Goal: Obtain resource: Download file/media

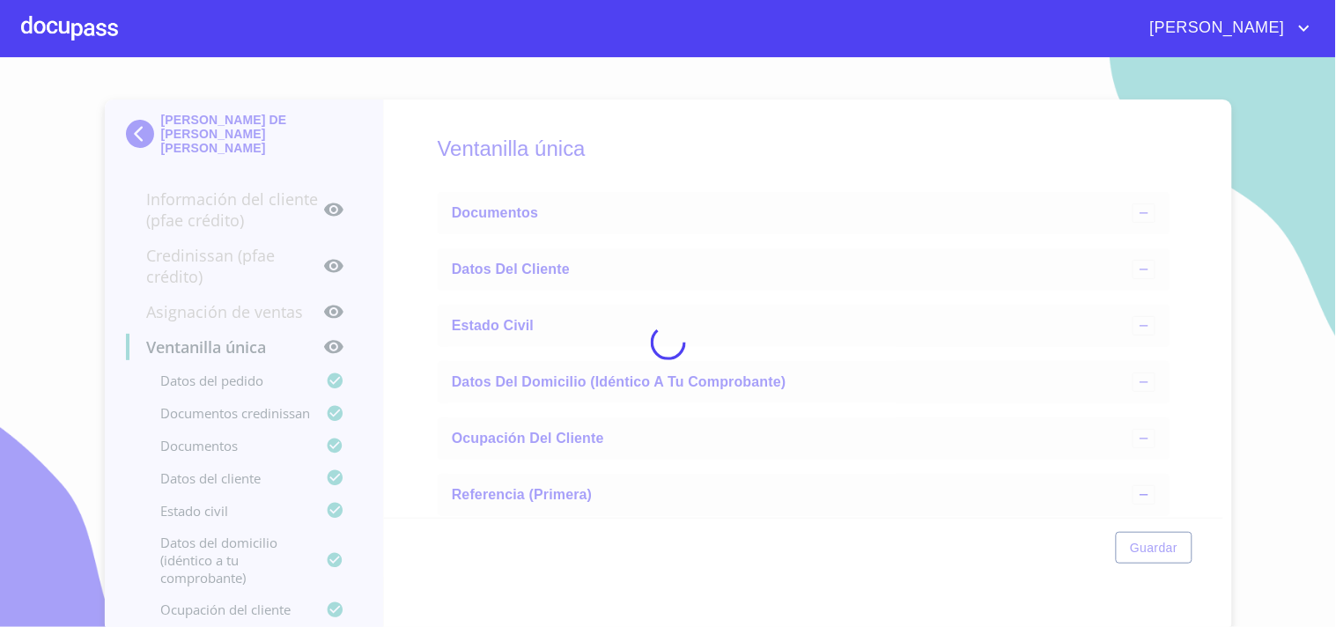
click at [91, 39] on div at bounding box center [69, 28] width 97 height 56
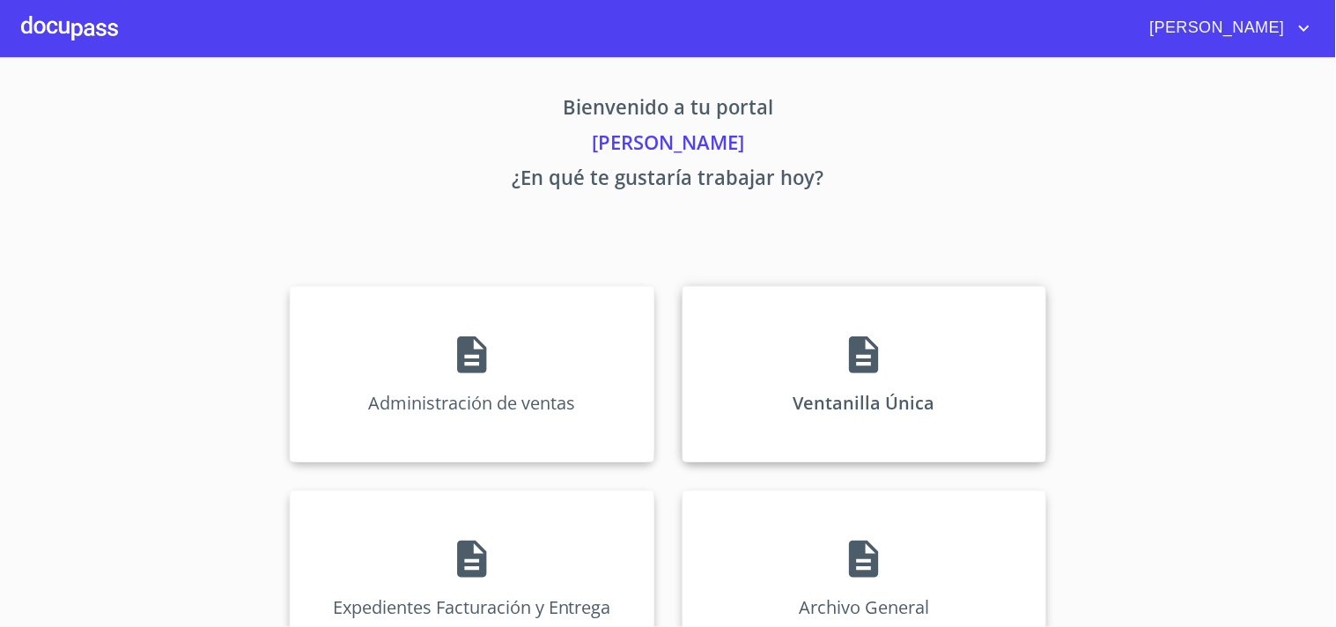
click at [811, 391] on p "Ventanilla Única" at bounding box center [865, 403] width 142 height 24
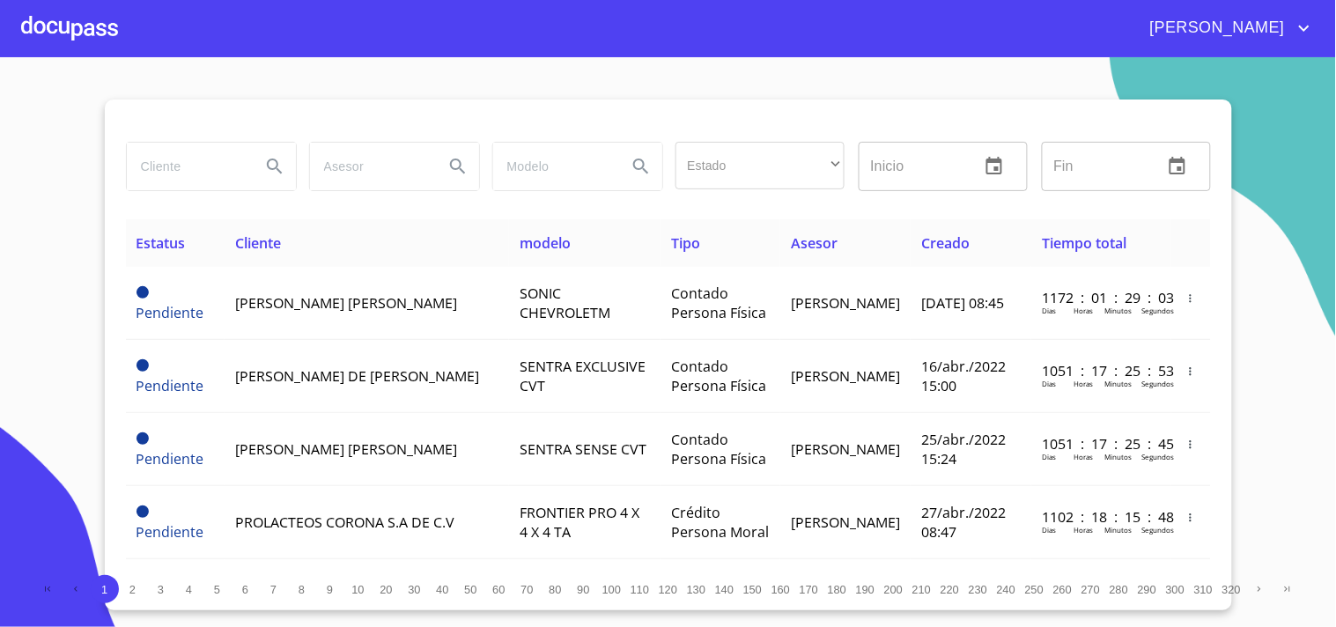
click at [161, 168] on input "search" at bounding box center [187, 167] width 120 height 48
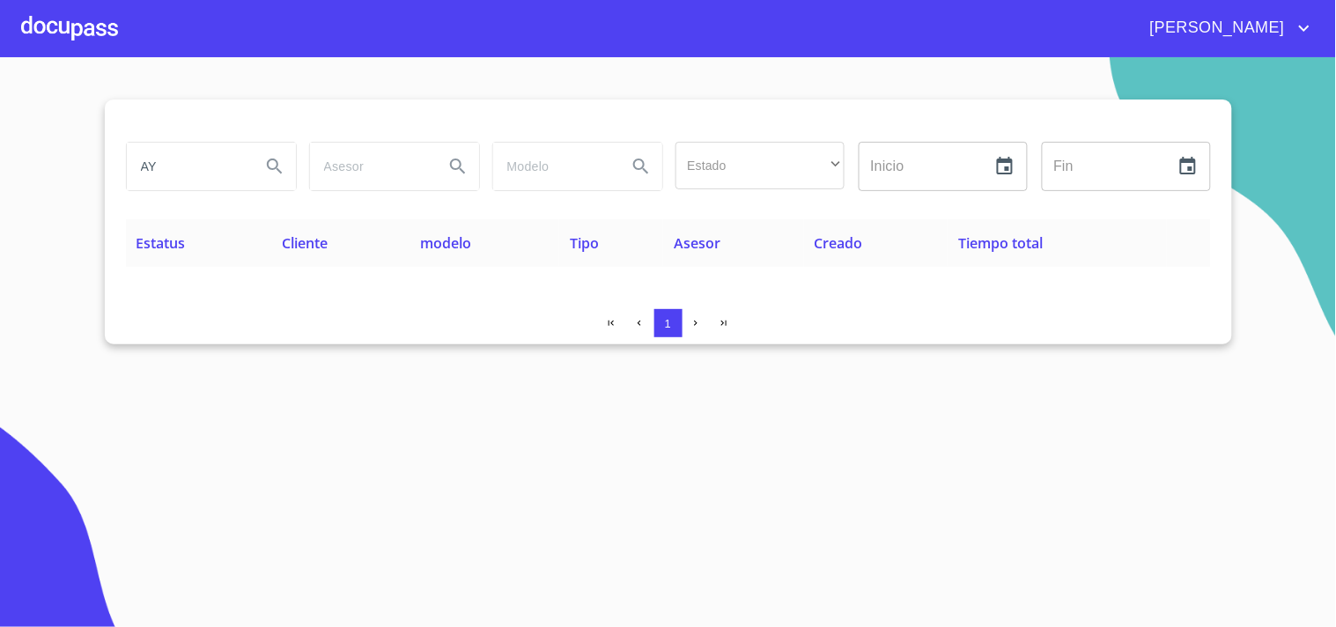
type input "A"
type input "K"
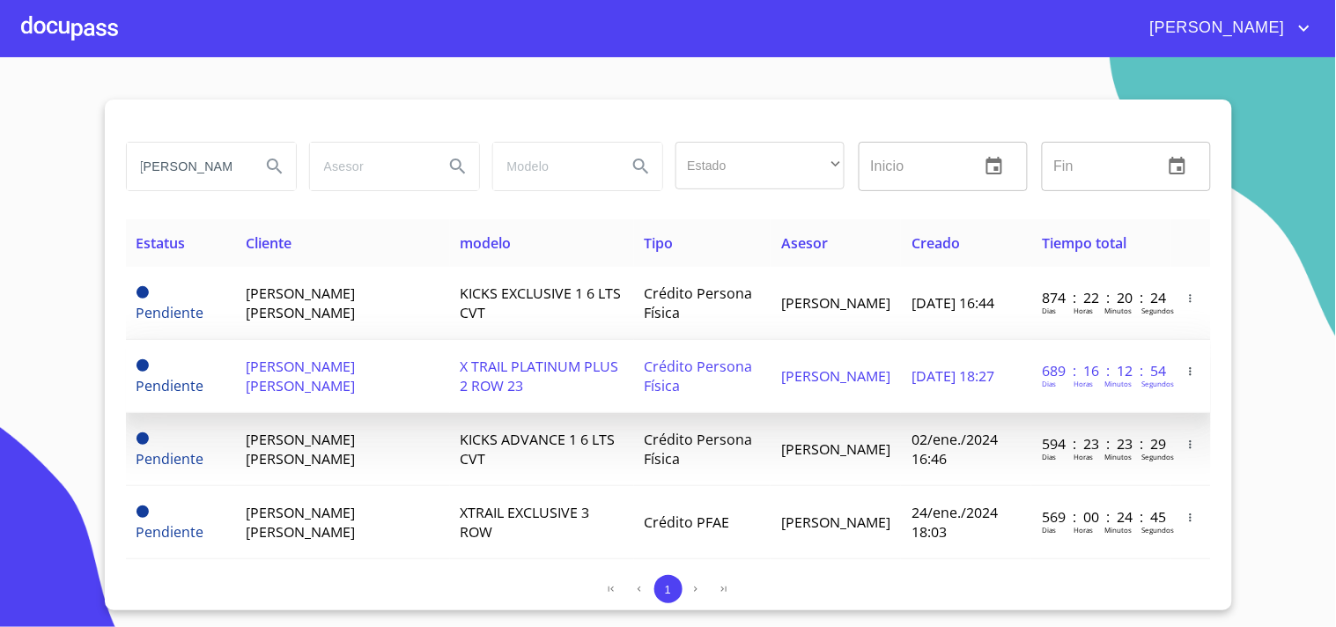
scroll to position [0, 12]
type input "[PERSON_NAME]"
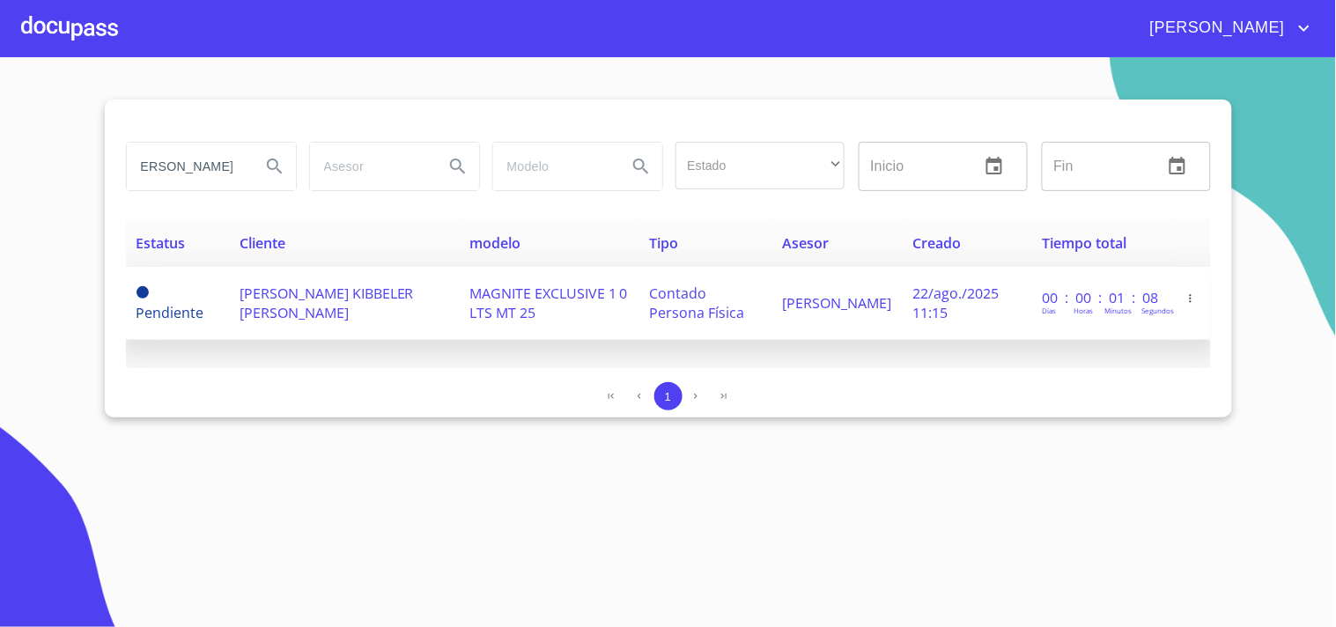
click at [415, 327] on td "[PERSON_NAME] KIBBELER [PERSON_NAME]" at bounding box center [344, 303] width 230 height 73
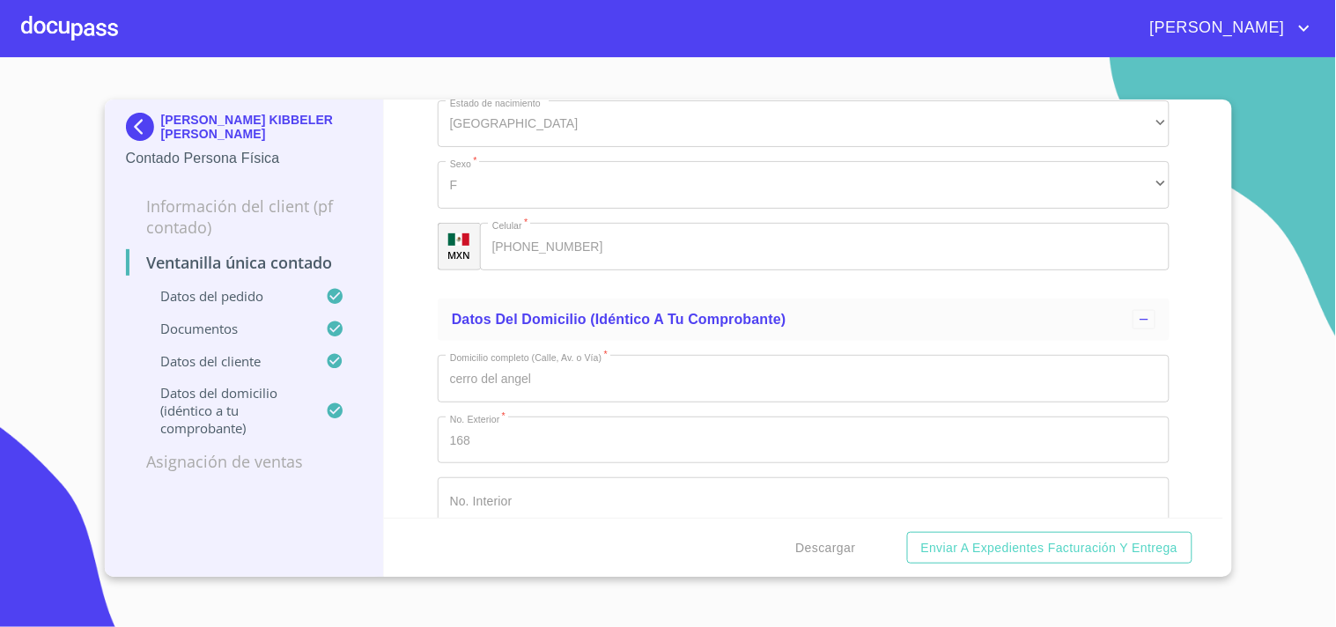
scroll to position [4012, 0]
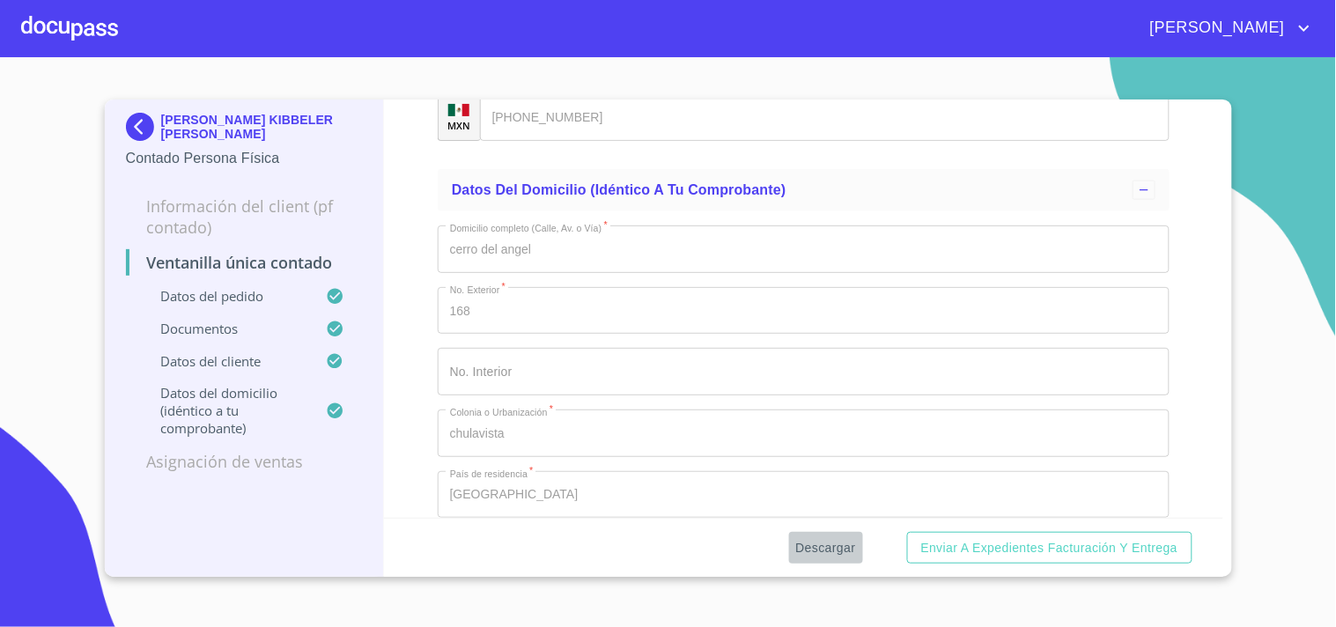
click at [831, 538] on span "Descargar" at bounding box center [826, 548] width 60 height 22
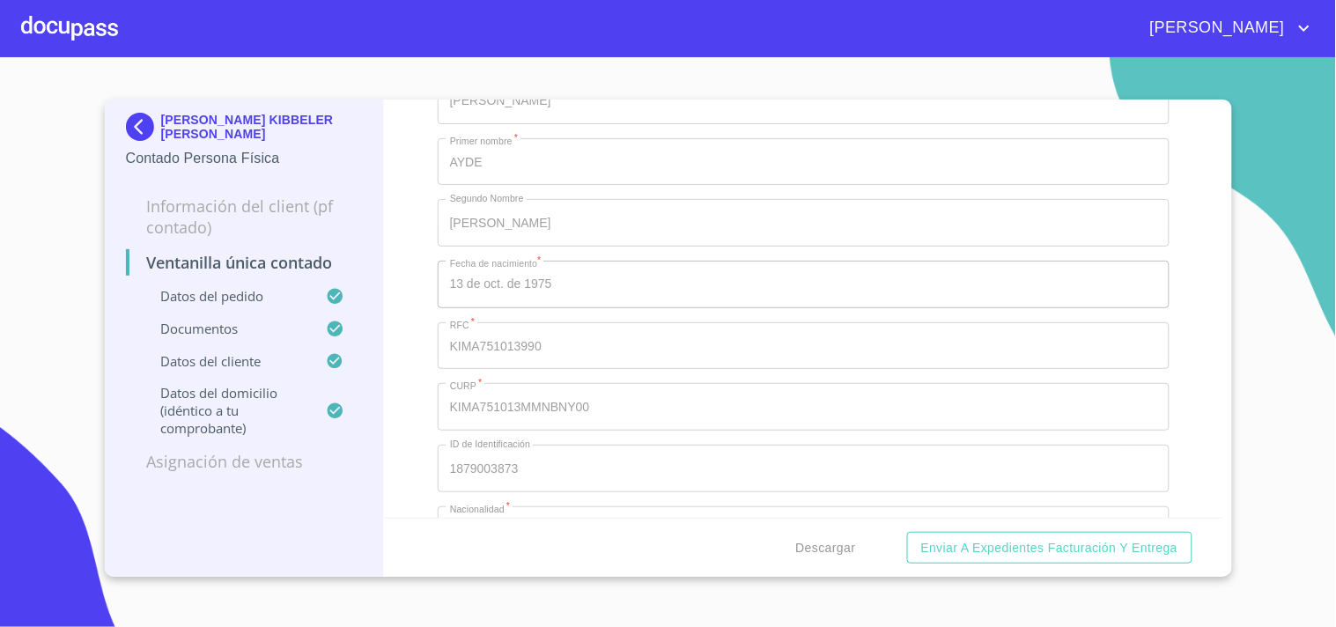
scroll to position [3327, 0]
click at [48, 24] on div at bounding box center [69, 28] width 97 height 56
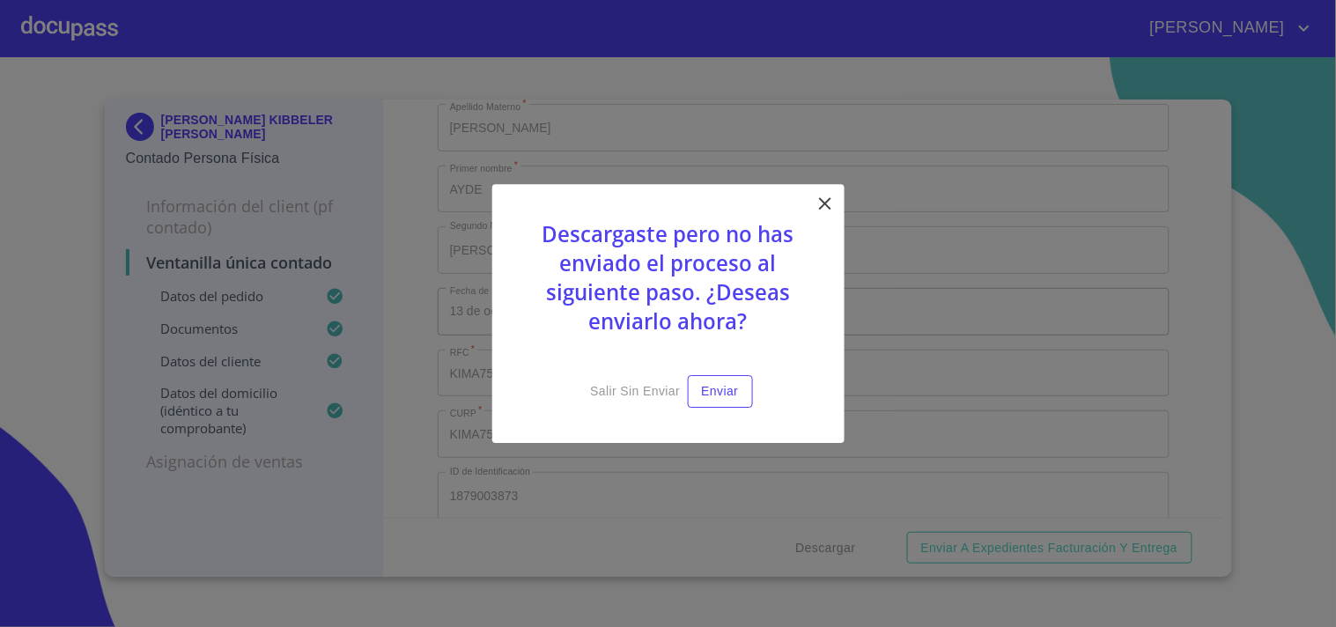
click at [819, 203] on icon at bounding box center [825, 203] width 21 height 21
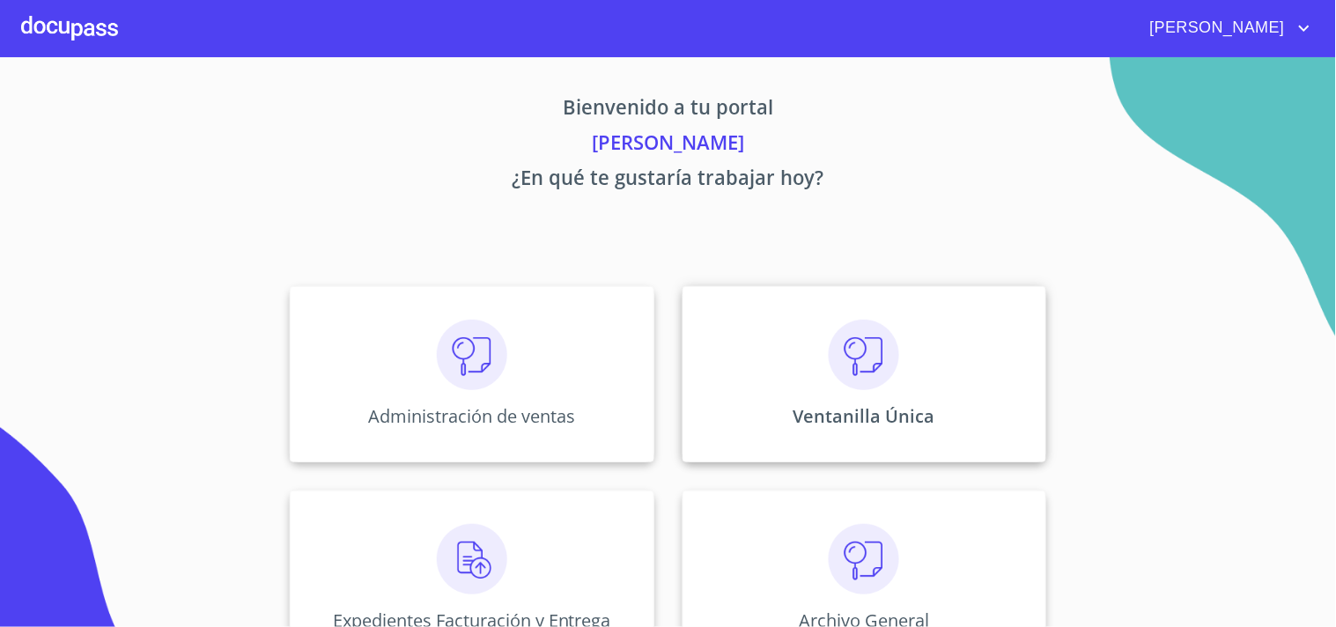
click at [916, 393] on div "Ventanilla Única" at bounding box center [865, 374] width 364 height 176
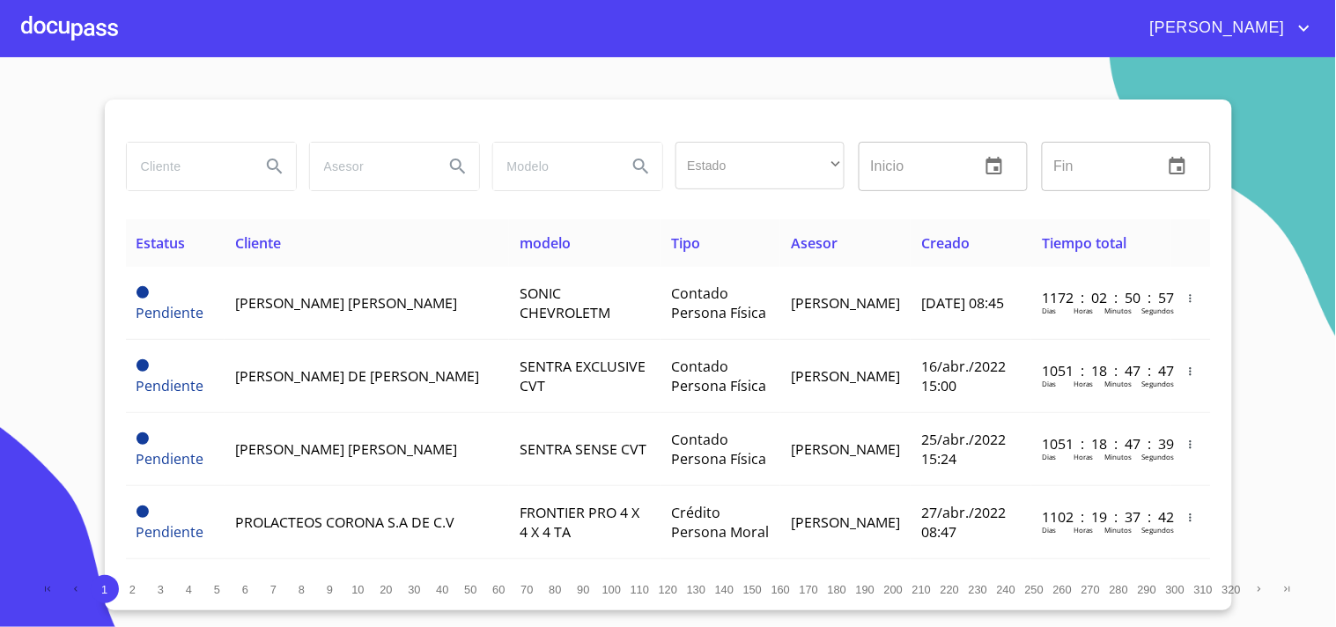
click at [163, 174] on input "search" at bounding box center [187, 167] width 120 height 48
type input "a"
type input "[PERSON_NAME]"
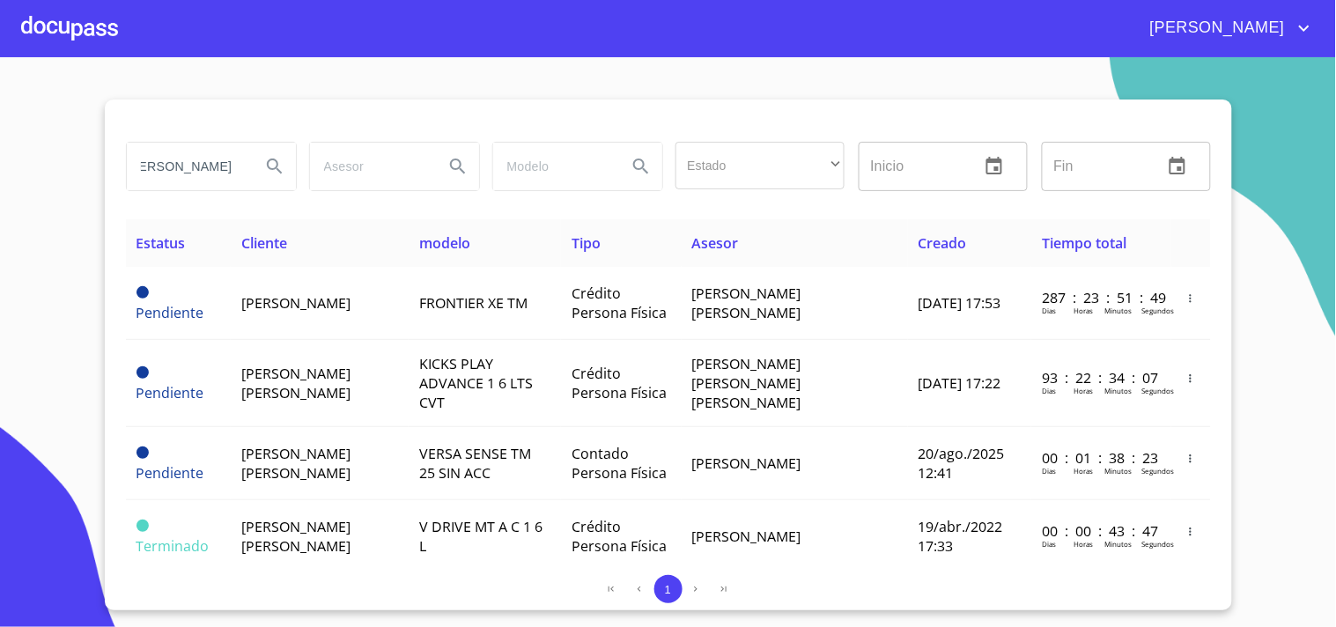
scroll to position [0, 0]
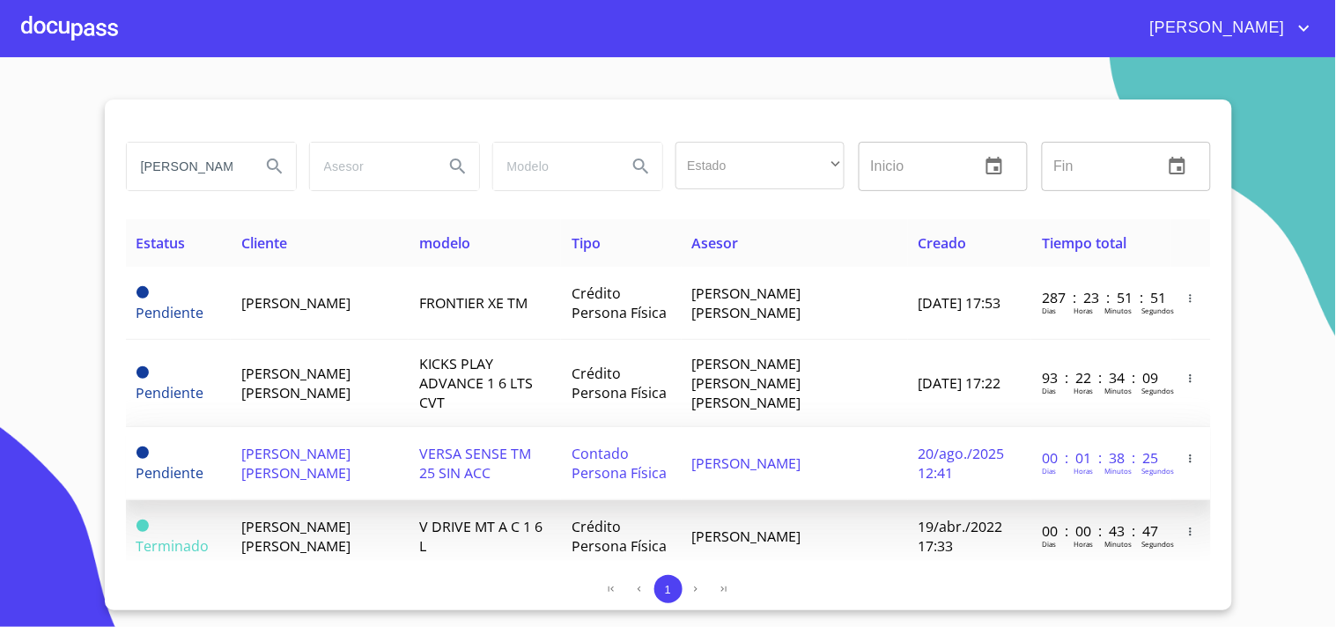
click at [758, 454] on span "[PERSON_NAME]" at bounding box center [746, 463] width 109 height 19
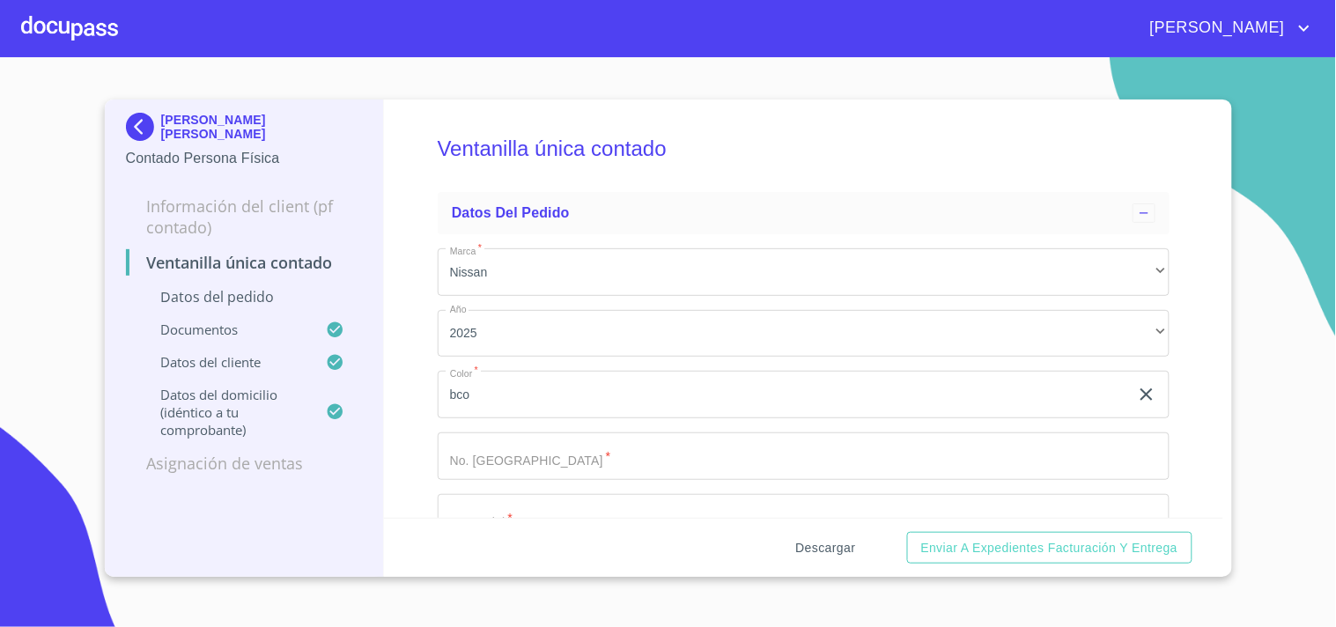
click at [834, 542] on span "Descargar" at bounding box center [826, 548] width 60 height 22
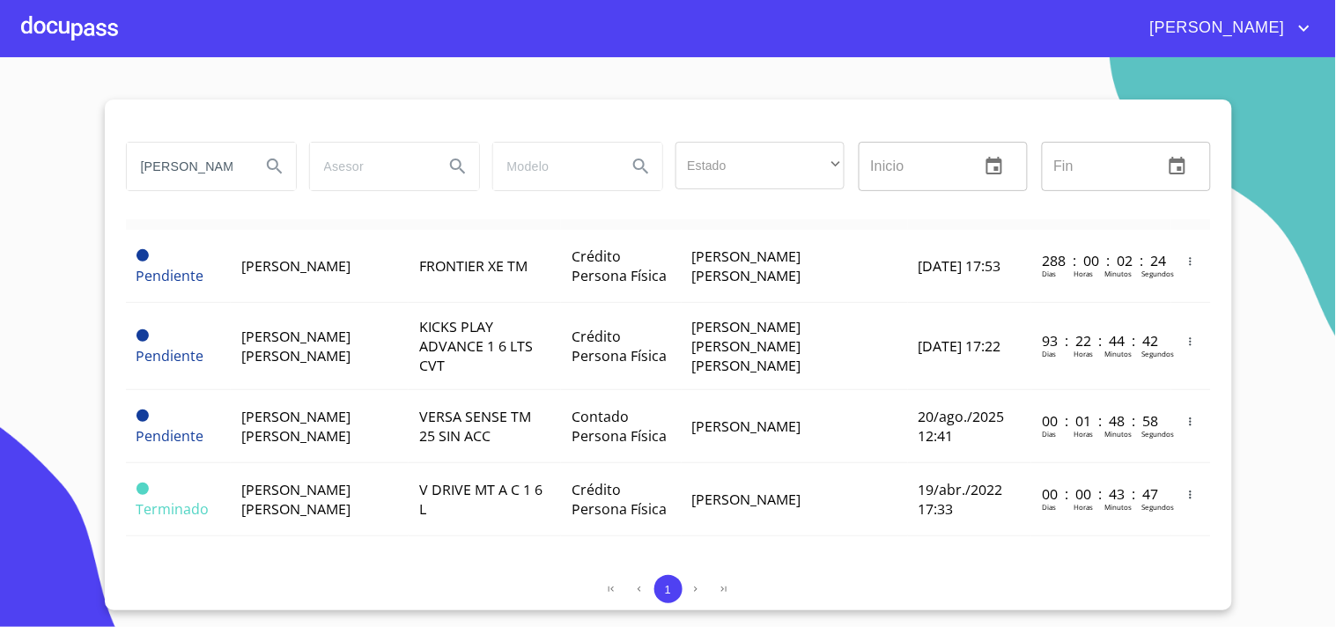
drag, startPoint x: 247, startPoint y: 172, endPoint x: 36, endPoint y: 234, distance: 219.6
click at [42, 234] on section "[PERSON_NAME] Estado ​ ​ Inicio ​ Fin ​ Estatus Cliente modelo Tipo Asesor Crea…" at bounding box center [668, 342] width 1336 height 570
type input "N"
type input "[PERSON_NAME]"
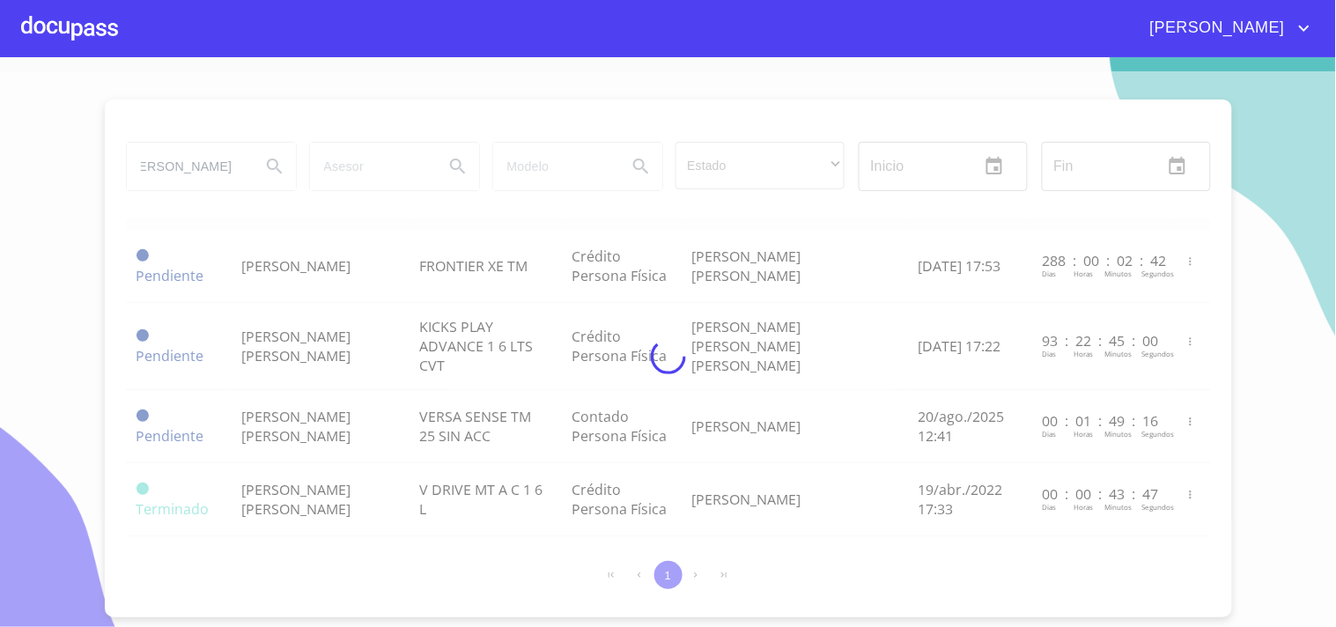
scroll to position [0, 0]
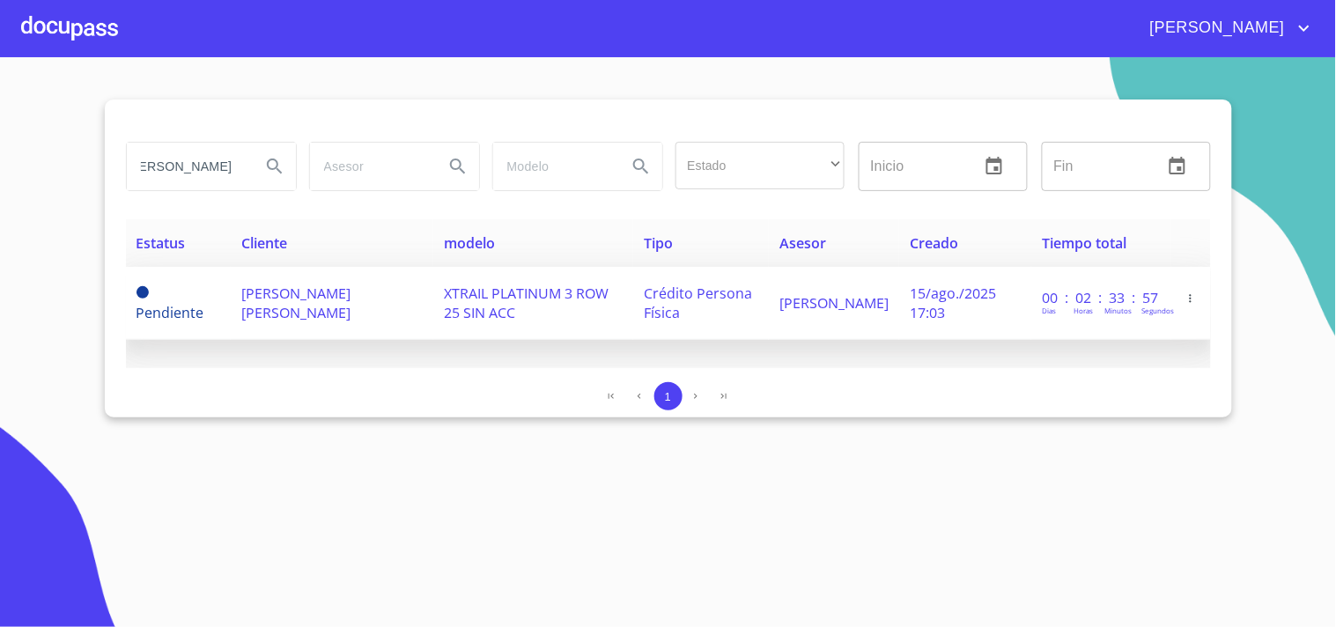
click at [609, 291] on span "XTRAIL PLATINUM 3 ROW 25 SIN ACC" at bounding box center [526, 303] width 165 height 39
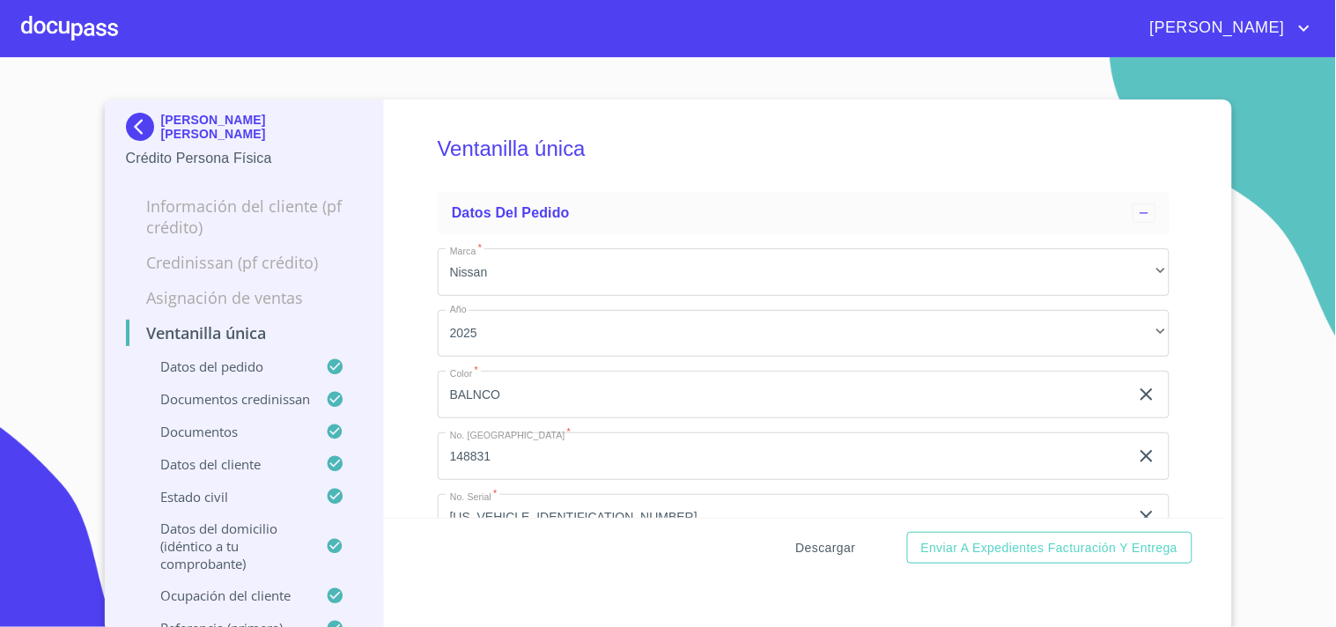
click at [810, 543] on span "Descargar" at bounding box center [826, 548] width 60 height 22
